Goal: Task Accomplishment & Management: Manage account settings

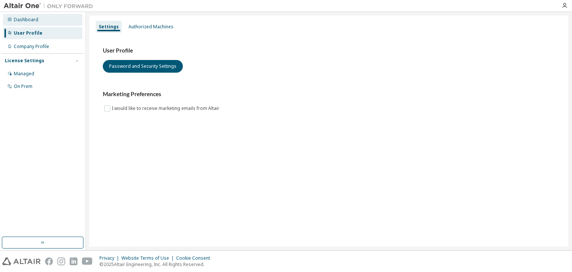
click at [27, 20] on div "Dashboard" at bounding box center [26, 20] width 25 height 6
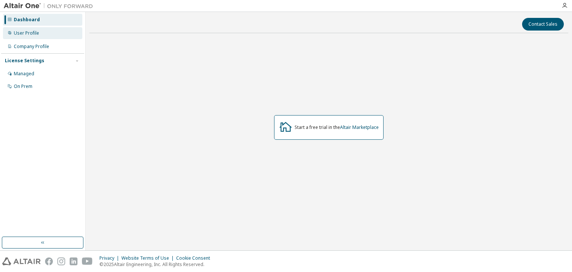
click at [29, 32] on div "User Profile" at bounding box center [26, 33] width 25 height 6
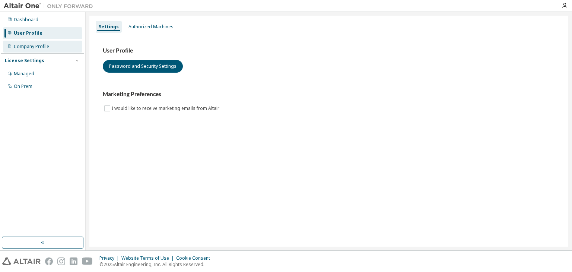
click at [37, 47] on div "Company Profile" at bounding box center [31, 47] width 35 height 6
